Goal: Find specific page/section: Find specific page/section

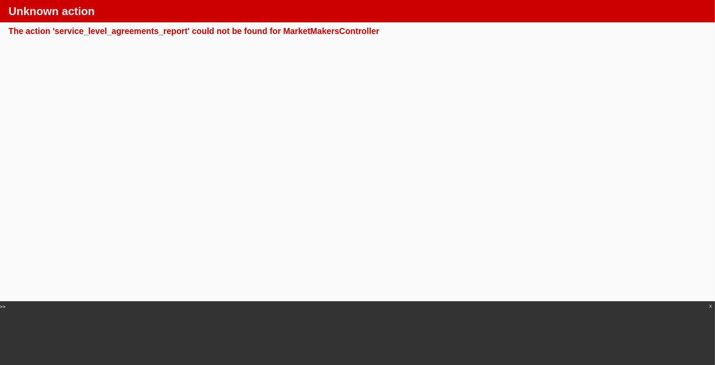
click at [147, 31] on div "The action 'service_level_agreements_report' could not be found for MarketMaker…" at bounding box center [358, 31] width 698 height 11
copy div "service_level_agreements_report"
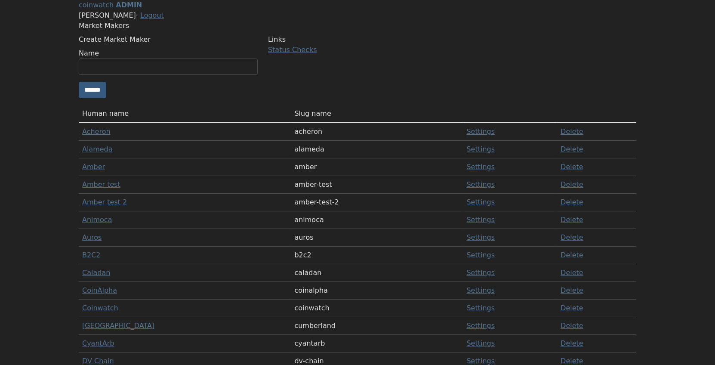
click at [105, 171] on link "Amber" at bounding box center [93, 167] width 23 height 8
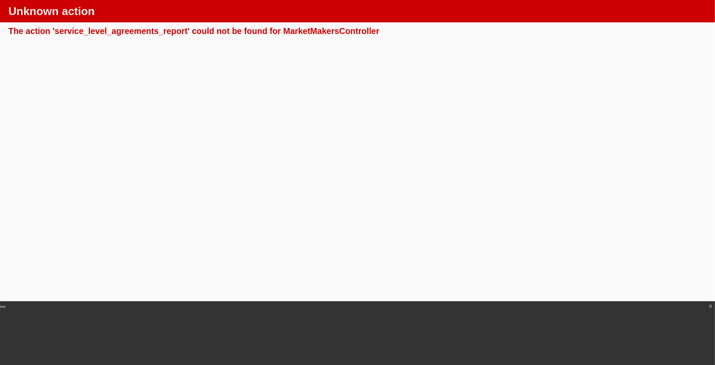
click at [349, 34] on div "The action 'service_level_agreements_report' could not be found for MarketMaker…" at bounding box center [358, 31] width 698 height 11
copy div "MarketMakersController"
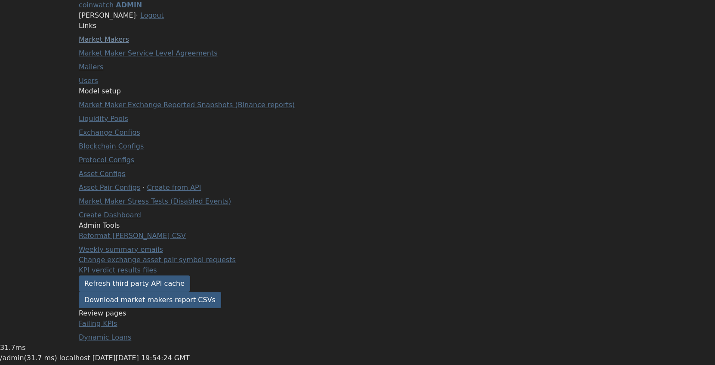
click at [124, 43] on link "Market Makers" at bounding box center [104, 39] width 50 height 8
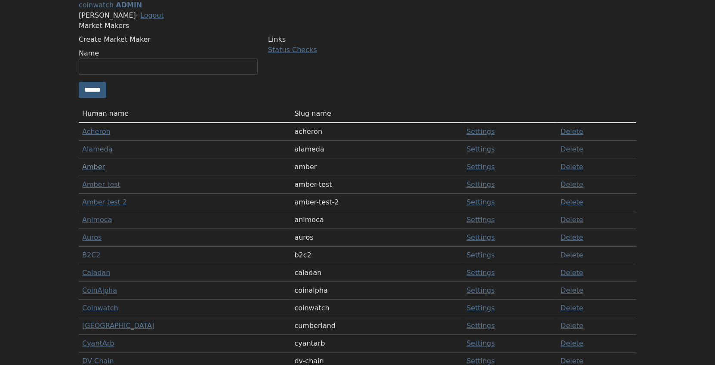
click at [105, 171] on link "Amber" at bounding box center [93, 167] width 23 height 8
